Goal: Task Accomplishment & Management: Complete application form

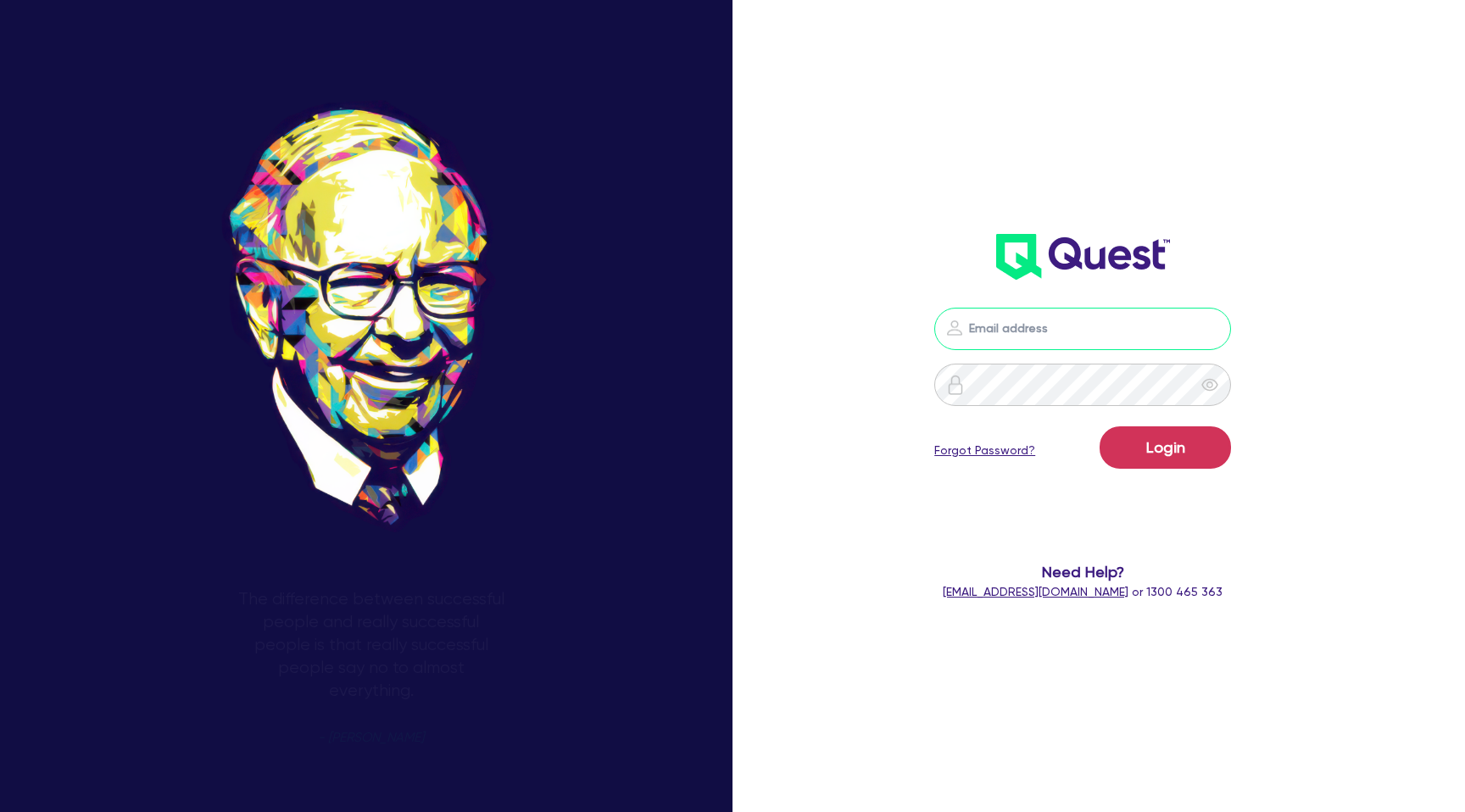
type input "[PERSON_NAME][EMAIL_ADDRESS][DOMAIN_NAME]"
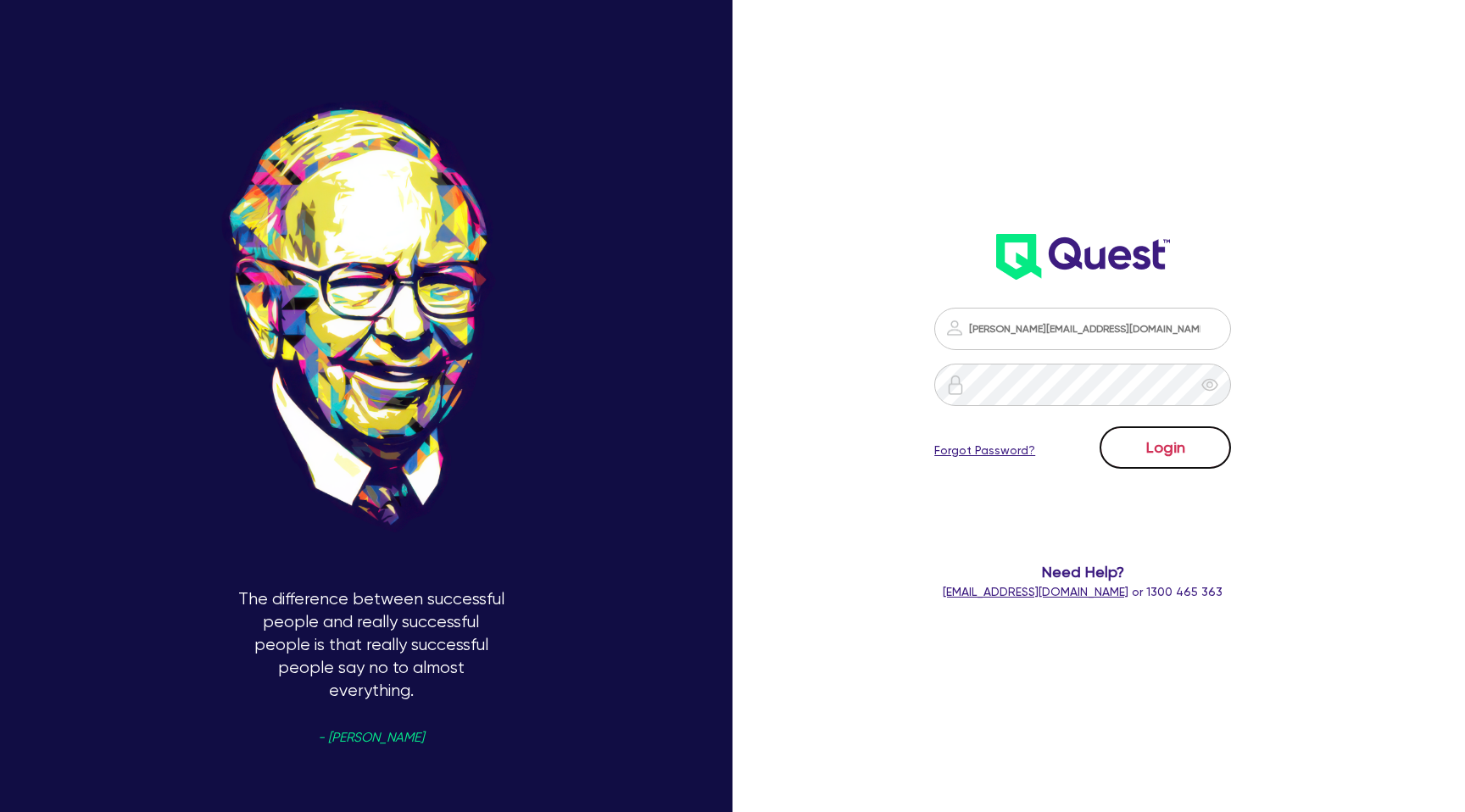
click at [1169, 441] on button "Login" at bounding box center [1165, 447] width 132 height 42
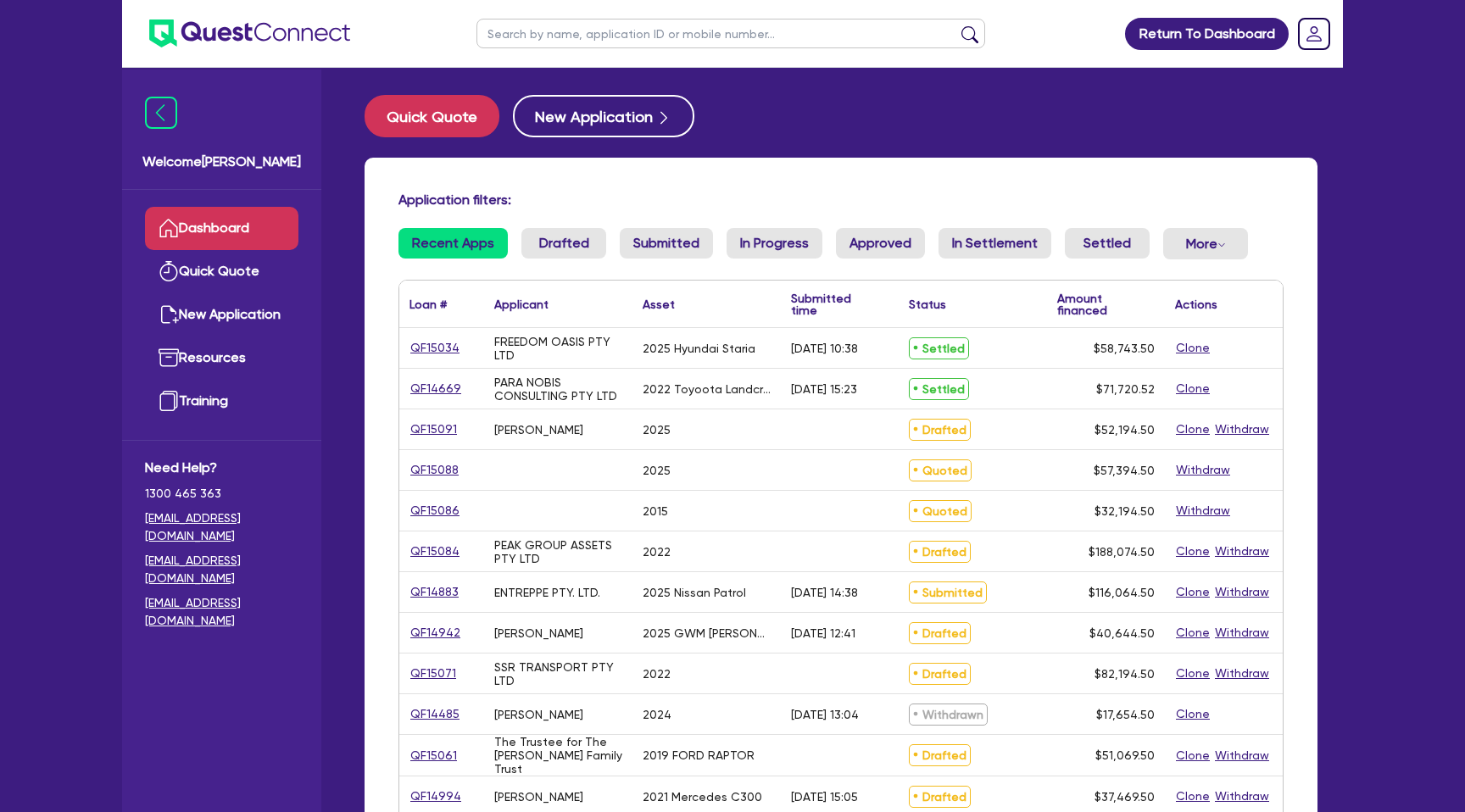
click at [568, 39] on input "text" at bounding box center [730, 33] width 508 height 29
click at [956, 26] on button "submit" at bounding box center [969, 38] width 27 height 24
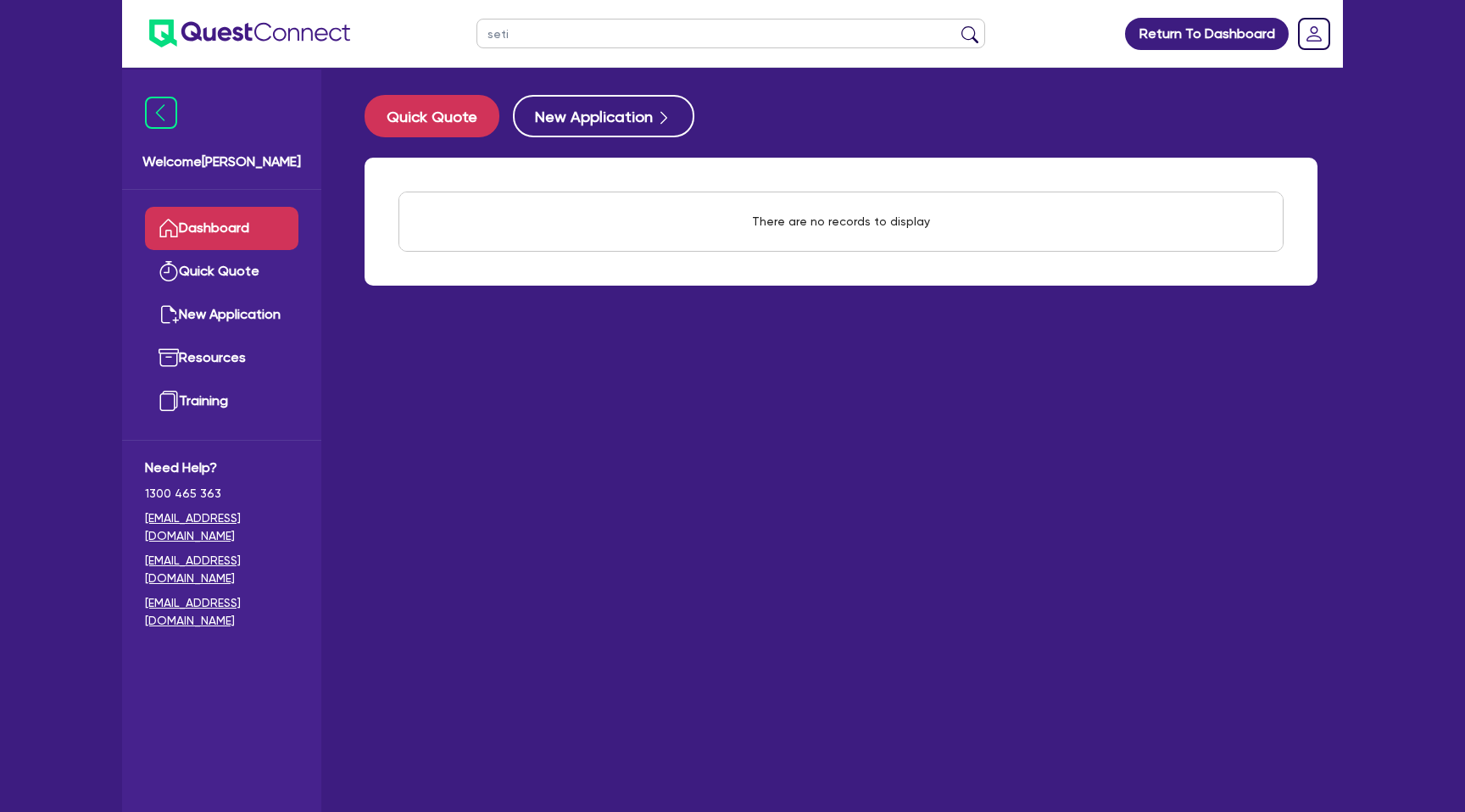
type input "seti"
click at [956, 26] on button "submit" at bounding box center [969, 38] width 27 height 24
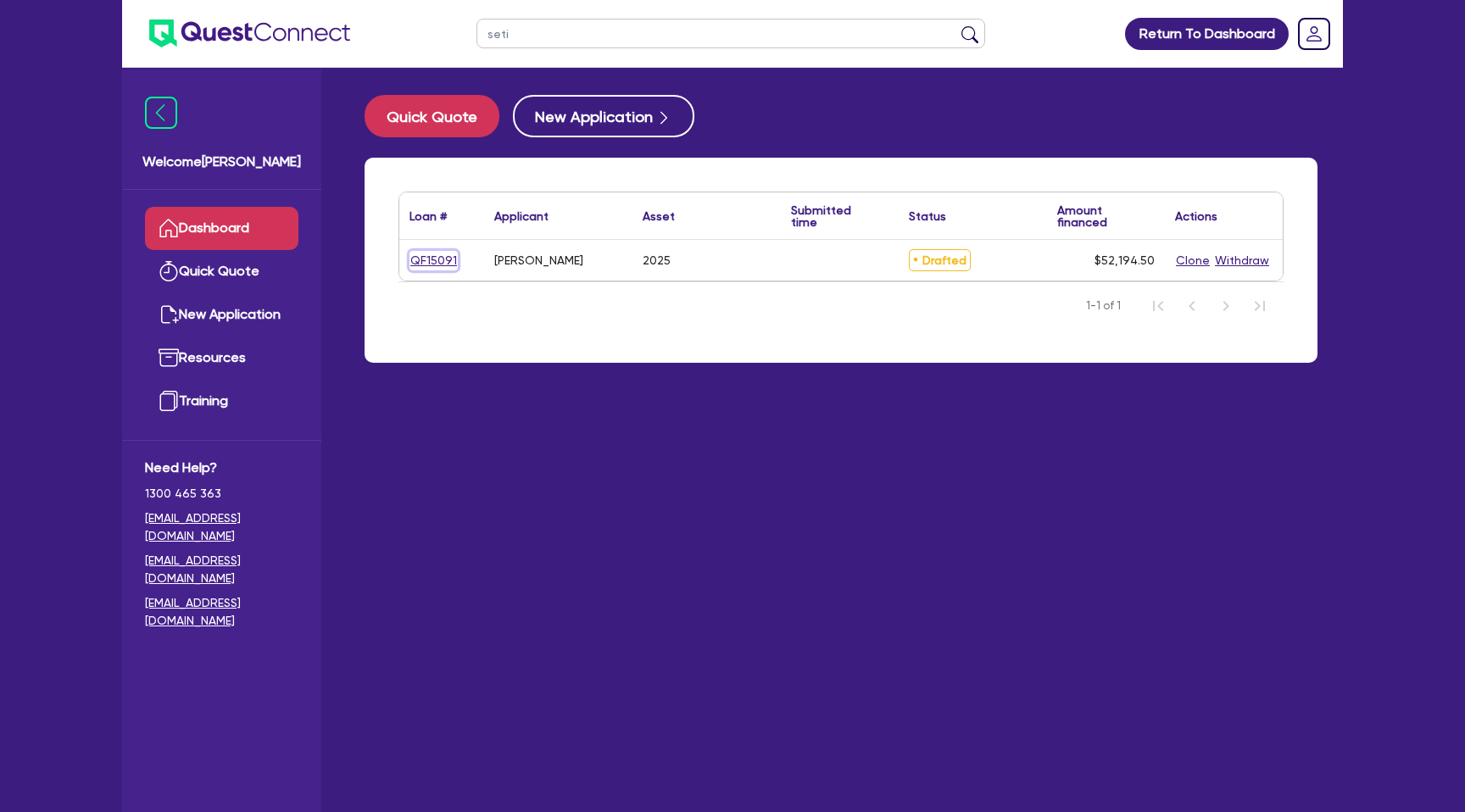
click at [433, 251] on link "QF15091" at bounding box center [434, 261] width 48 height 19
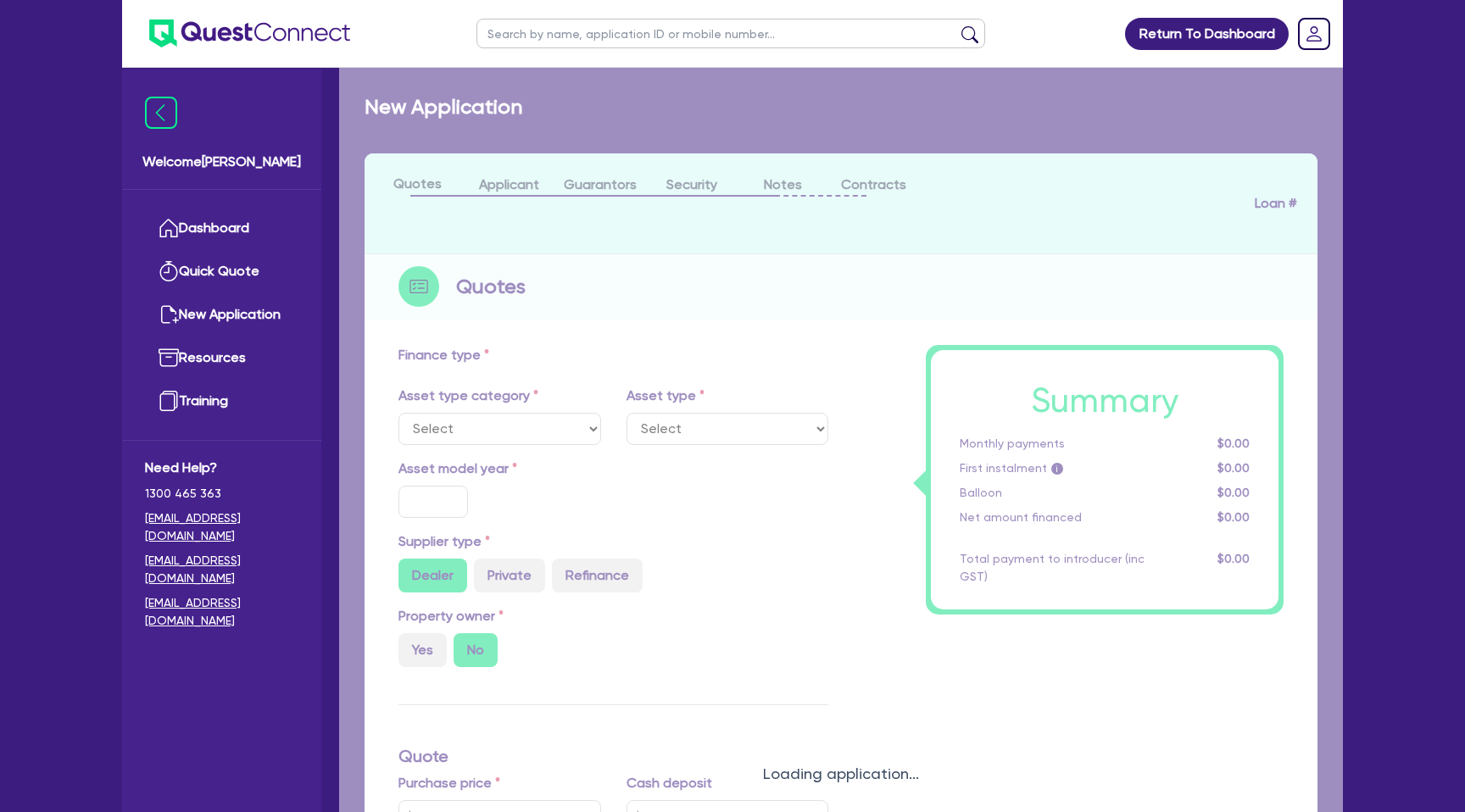
select select "CARS_AND_LIGHT_TRUCKS"
type input "2025"
radio input "true"
type input "50,000"
type input "8.99"
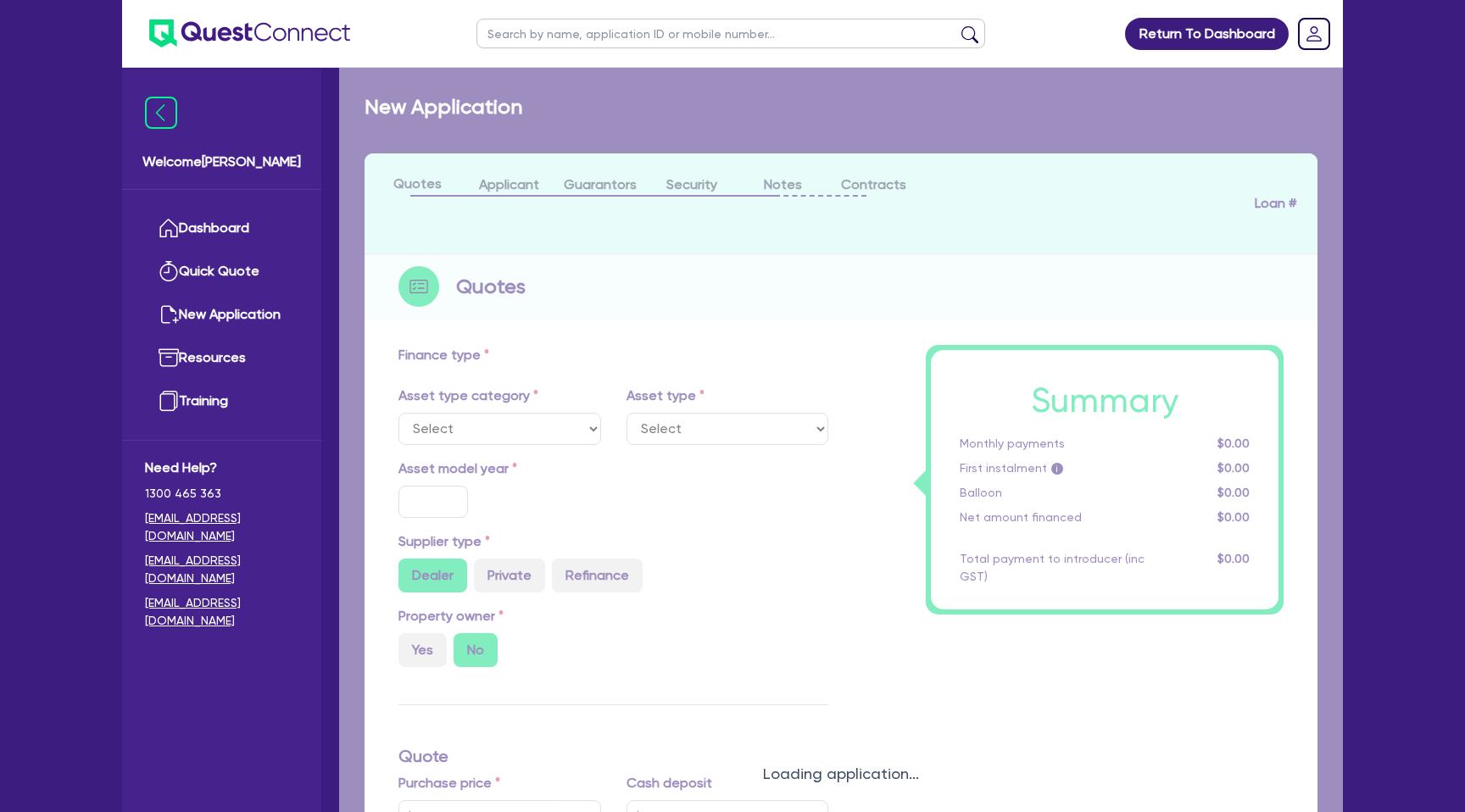
type input "1,400"
select select "PASSENGER_VEHICLES"
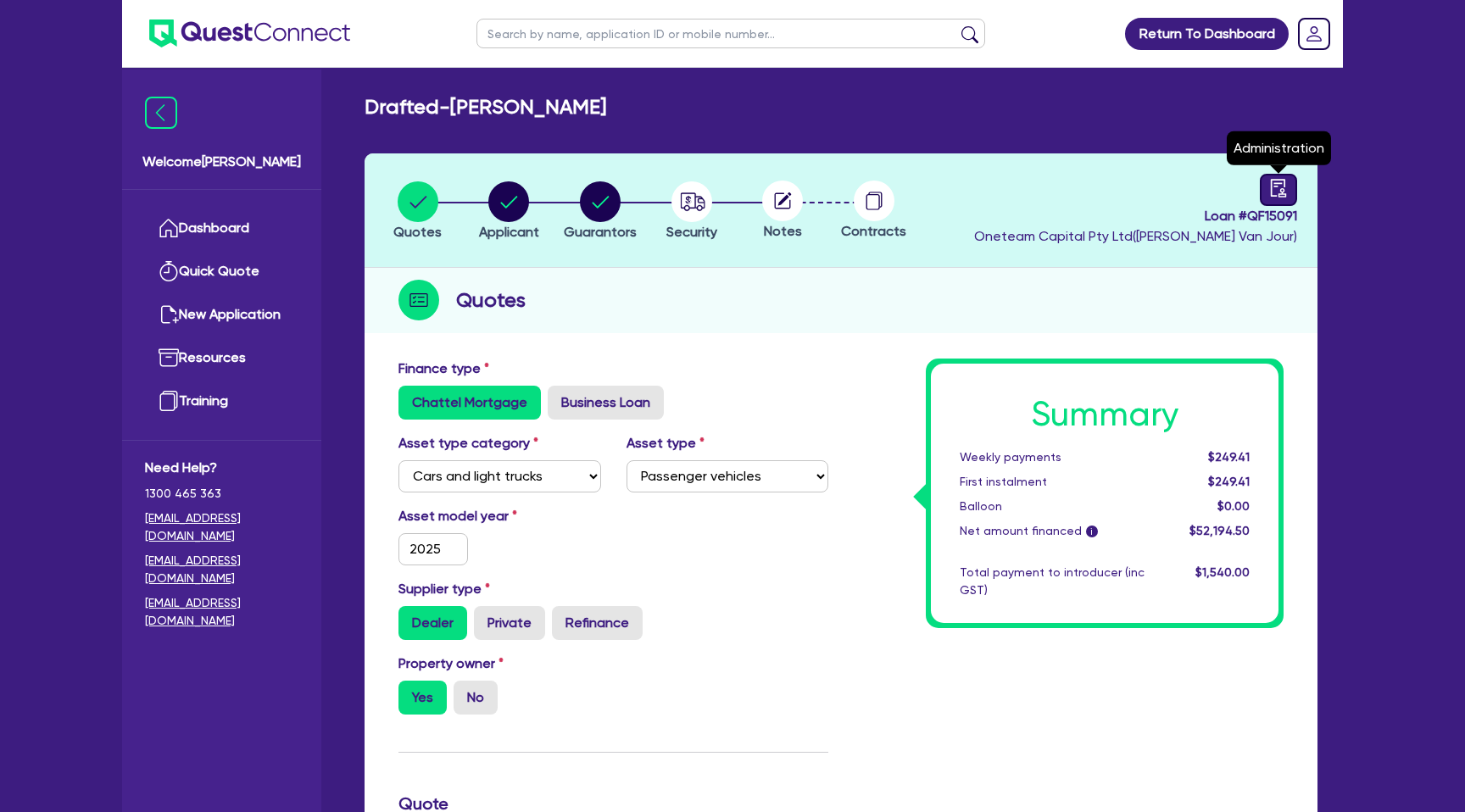
click at [1281, 177] on link at bounding box center [1278, 190] width 38 height 32
select select "DRAFTED_NEW"
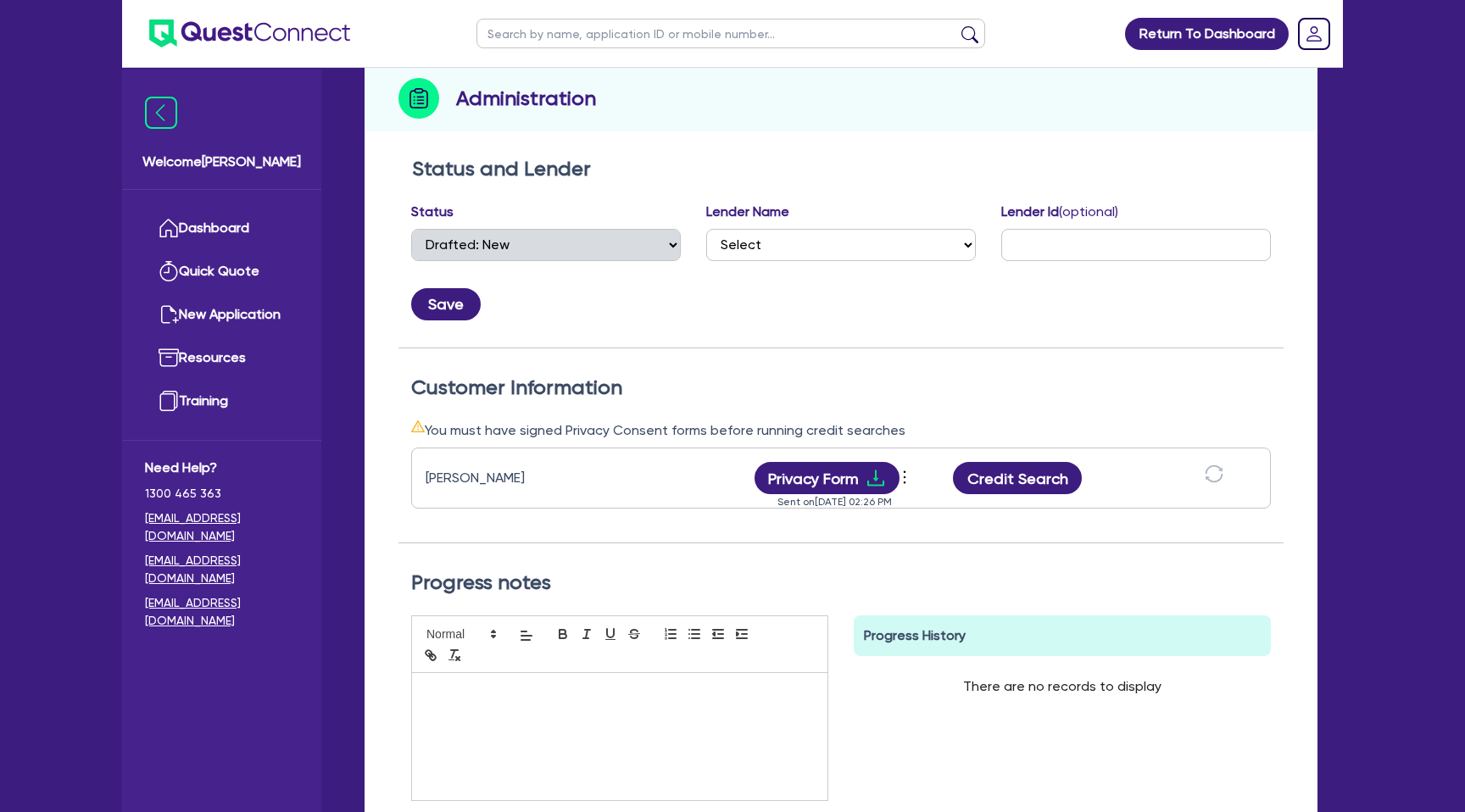
scroll to position [227, 0]
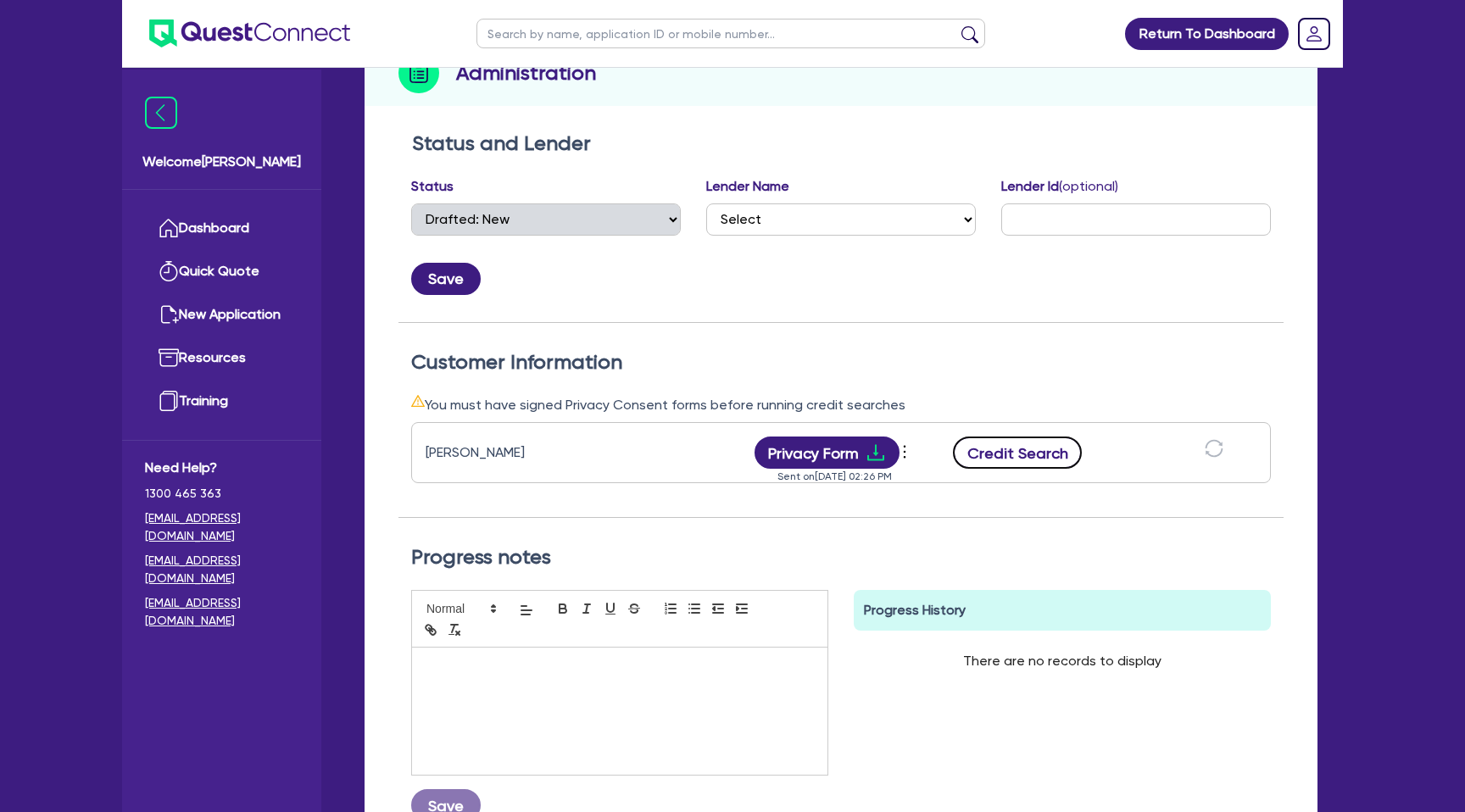
click at [1027, 442] on button "Credit Search" at bounding box center [1017, 452] width 129 height 32
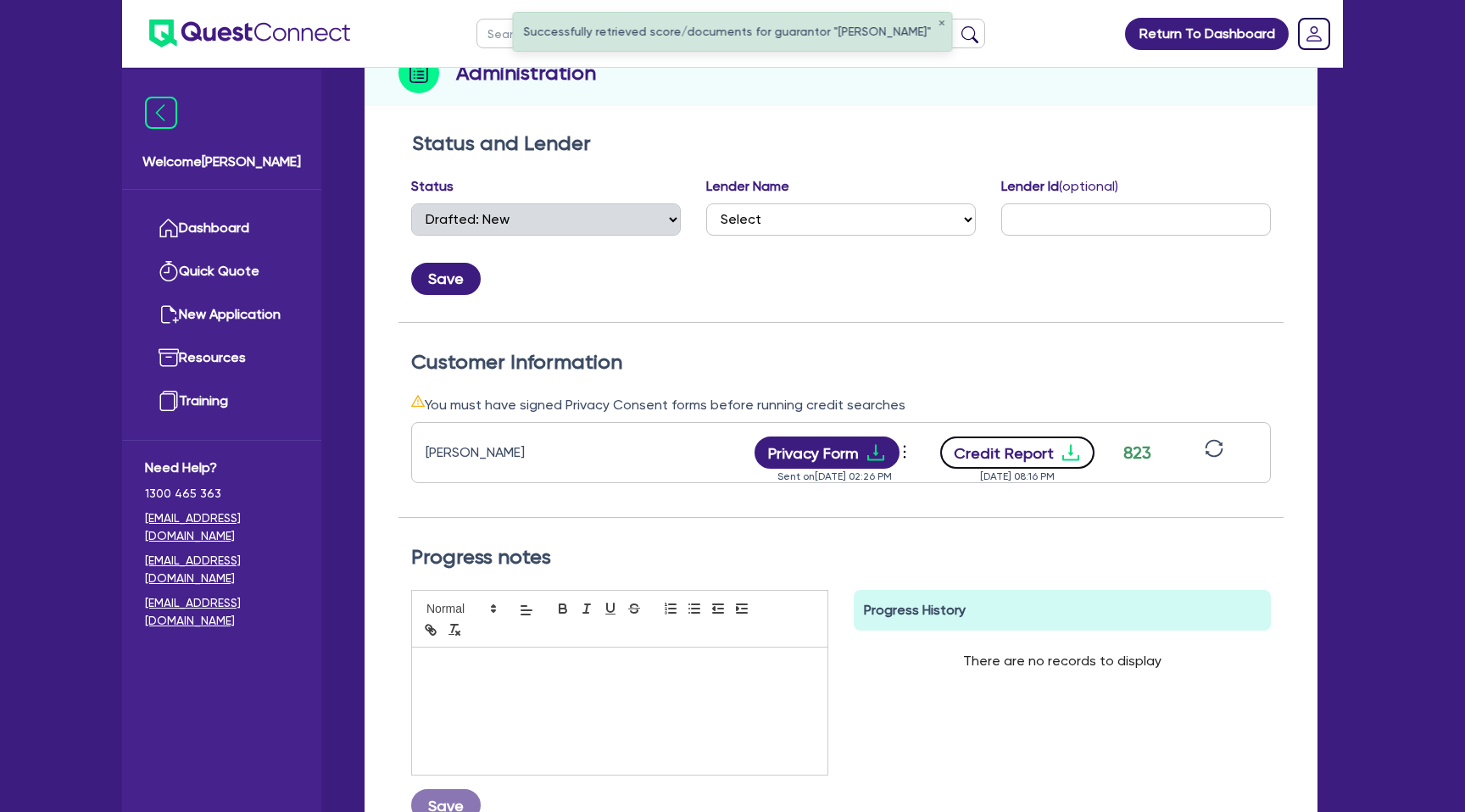
click at [1060, 439] on button "Credit Report" at bounding box center [1017, 452] width 155 height 32
